Goal: Task Accomplishment & Management: Complete application form

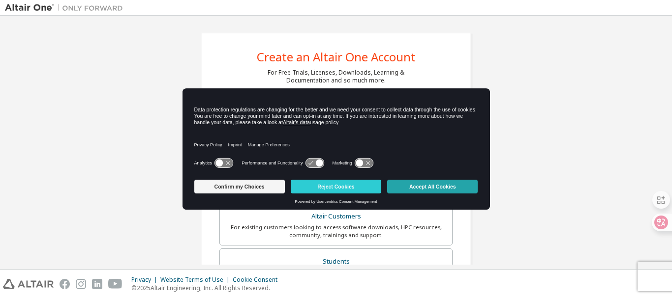
click at [437, 186] on button "Accept All Cookies" at bounding box center [432, 187] width 90 height 14
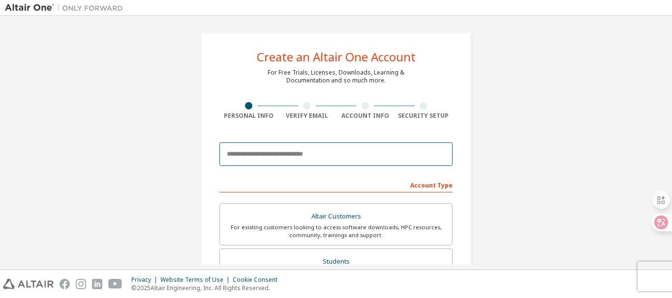
click at [321, 160] on input "email" at bounding box center [335, 155] width 233 height 24
type input "**********"
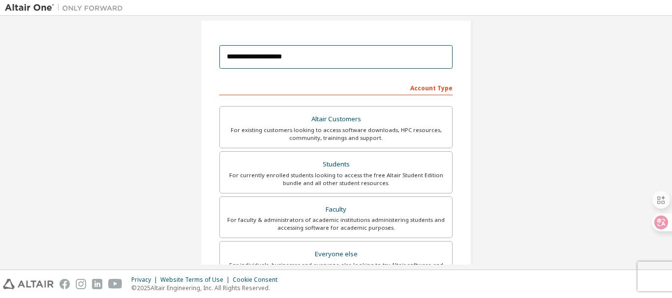
scroll to position [98, 0]
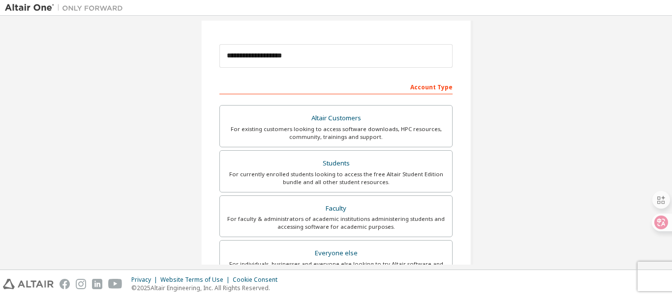
click at [427, 87] on div "Account Type" at bounding box center [335, 87] width 233 height 16
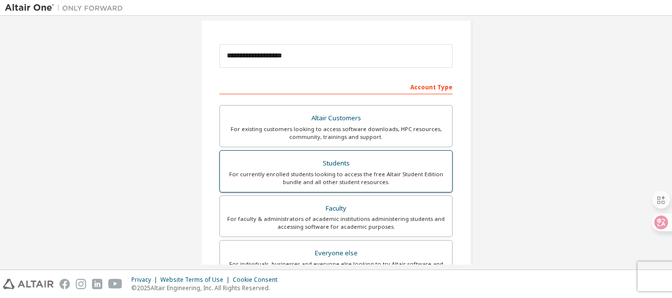
click at [363, 179] on div "For currently enrolled students looking to access the free Altair Student Editi…" at bounding box center [336, 179] width 220 height 16
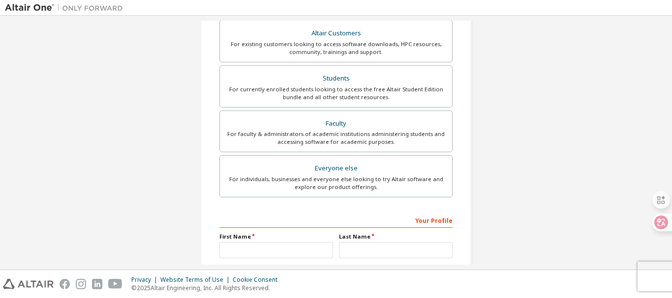
scroll to position [246, 0]
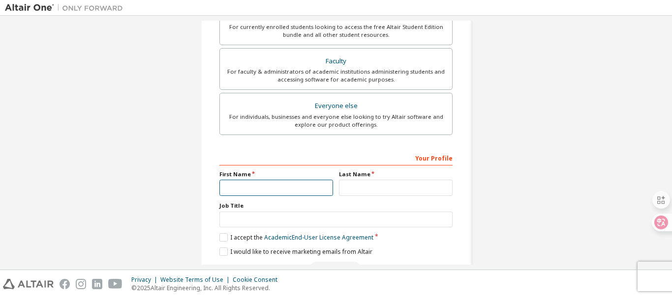
click at [262, 187] on input "text" at bounding box center [276, 188] width 114 height 16
type input "********"
type input "***"
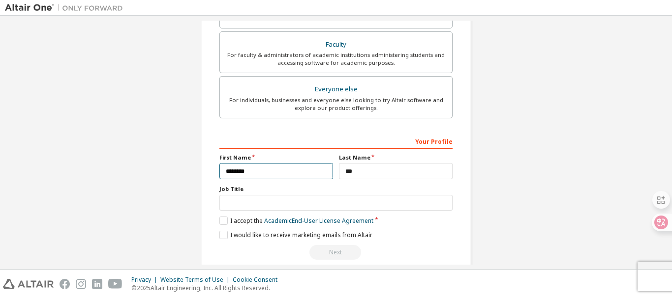
scroll to position [276, 0]
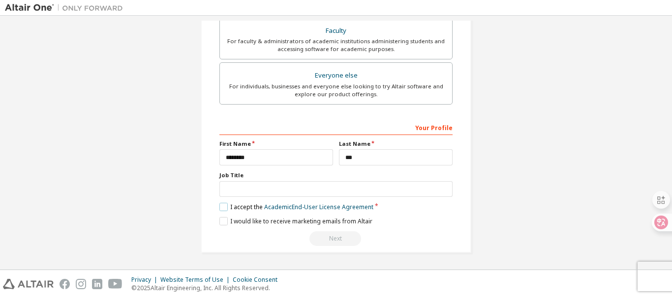
click at [220, 207] on label "I accept the Academic End-User License Agreement" at bounding box center [296, 207] width 154 height 8
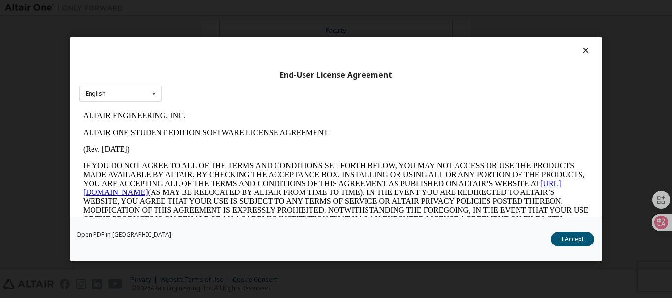
scroll to position [0, 0]
click at [581, 239] on button "I Accept" at bounding box center [572, 239] width 43 height 15
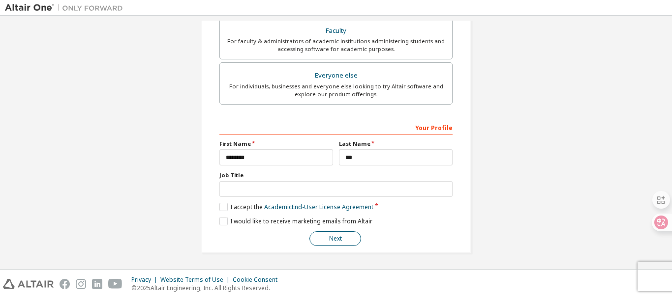
click at [331, 233] on button "Next" at bounding box center [335, 239] width 52 height 15
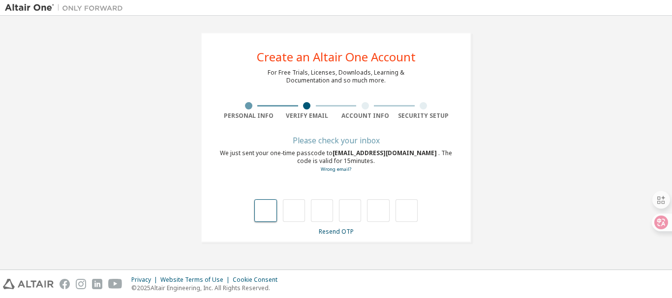
type input "*"
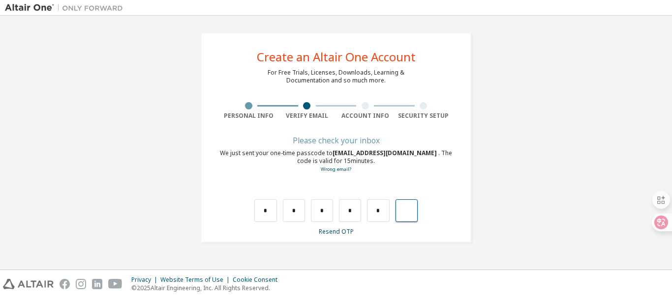
type input "*"
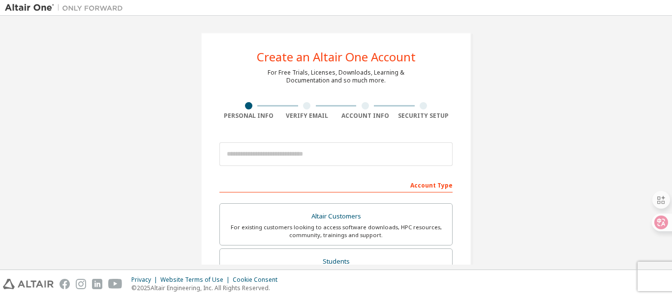
click at [34, 8] on img at bounding box center [66, 8] width 123 height 10
